Goal: Information Seeking & Learning: Learn about a topic

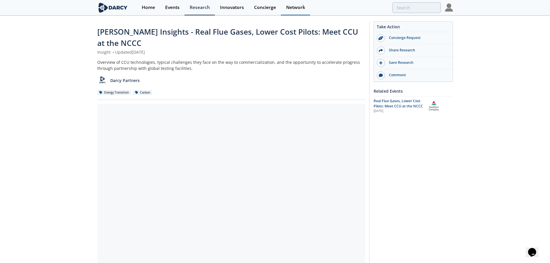
click at [297, 10] on div "Network" at bounding box center [295, 7] width 19 height 5
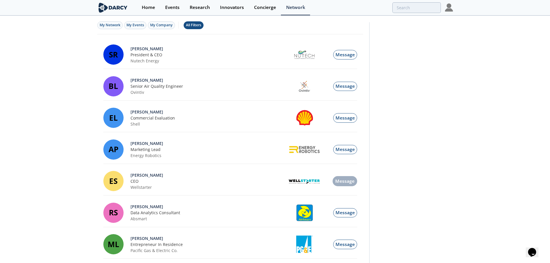
click at [195, 25] on div "All Filters" at bounding box center [193, 25] width 15 height 5
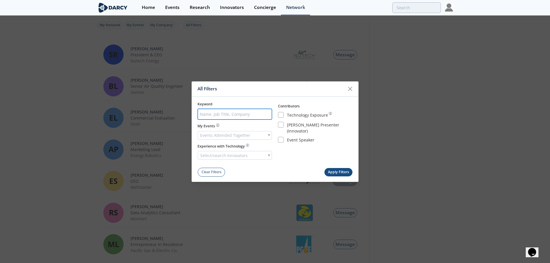
click at [221, 113] on input "search" at bounding box center [234, 114] width 74 height 11
type input "atco"
click at [324, 170] on button "Apply Filters" at bounding box center [338, 172] width 28 height 8
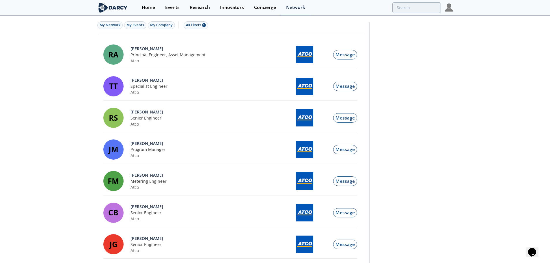
click at [407, 8] on input "search" at bounding box center [377, 7] width 126 height 11
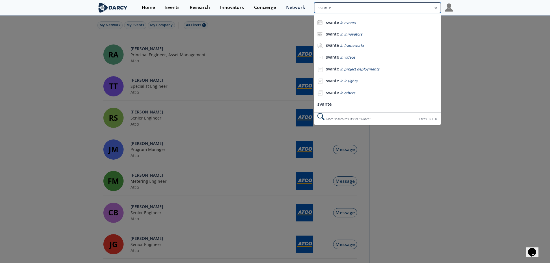
type input "svante"
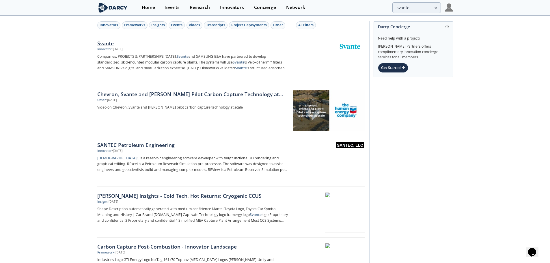
click at [105, 43] on div "Svante" at bounding box center [192, 44] width 191 height 8
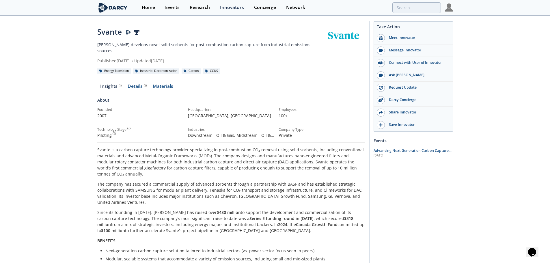
click at [61, 126] on div "Svante Svante develops novel solid sorbents for post-combustion carbon capture …" at bounding box center [275, 252] width 550 height 472
click at [134, 84] on div "Details" at bounding box center [137, 86] width 19 height 5
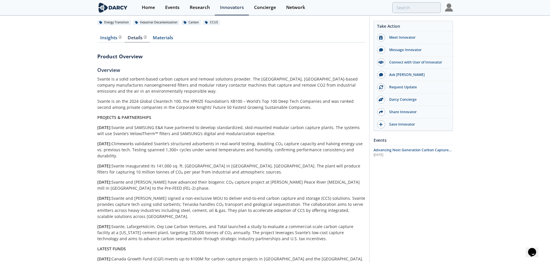
scroll to position [58, 0]
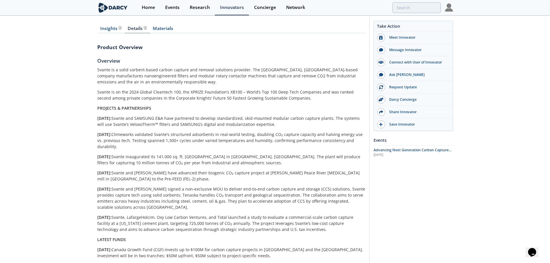
click at [67, 190] on div "Svante Svante develops novel solid sorbents for post-combustion carbon capture …" at bounding box center [275, 260] width 550 height 605
click at [57, 194] on div "Svante Svante develops novel solid sorbents for post-combustion carbon capture …" at bounding box center [275, 260] width 550 height 605
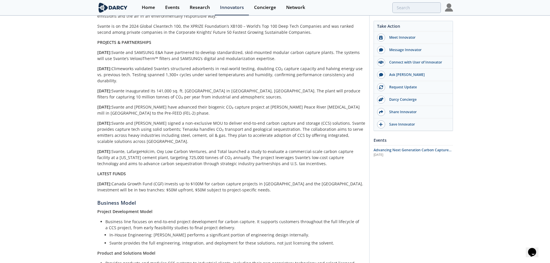
scroll to position [0, 0]
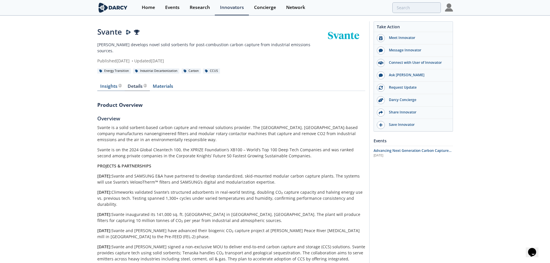
click at [105, 84] on div "Insights The Darcy Research team’s summarized opinion of the innovator, the com…" at bounding box center [110, 86] width 21 height 5
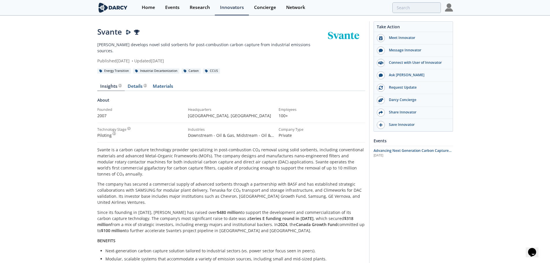
click at [58, 171] on div "Svante Svante develops novel solid sorbents for post-combustion carbon capture …" at bounding box center [275, 252] width 550 height 472
click at [158, 84] on link "Materials" at bounding box center [163, 87] width 27 height 7
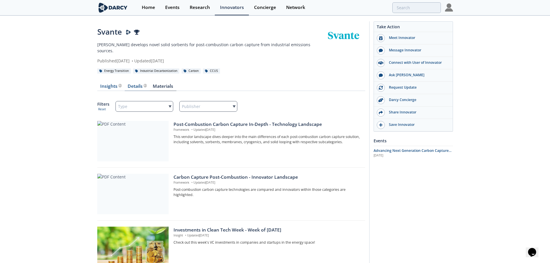
click at [130, 84] on div "Details" at bounding box center [137, 86] width 19 height 5
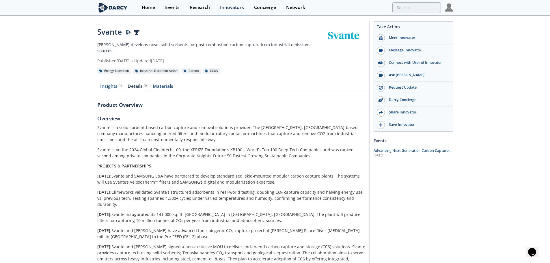
click at [203, 6] on div "Research" at bounding box center [200, 7] width 20 height 5
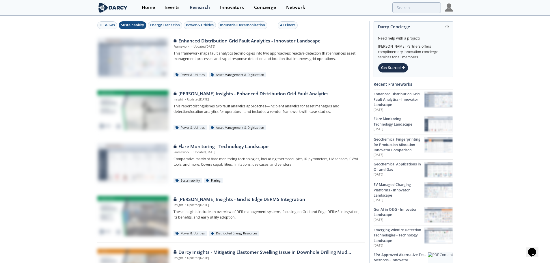
click at [127, 22] on button "Sustainability" at bounding box center [133, 25] width 28 height 8
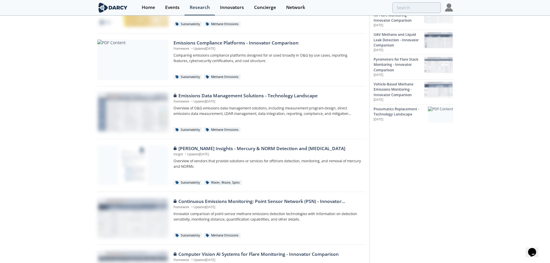
scroll to position [230, 0]
